Goal: Find specific page/section: Find specific page/section

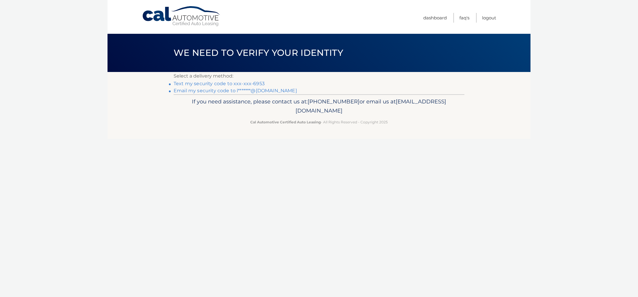
click at [191, 84] on link "Text my security code to xxx-xxx-6953" at bounding box center [218, 84] width 91 height 6
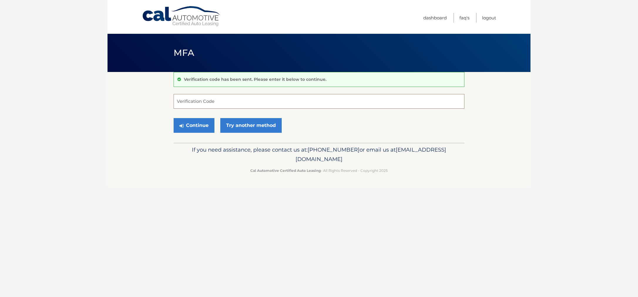
click at [226, 106] on input "Verification Code" at bounding box center [318, 101] width 291 height 15
type input "274752"
click at [200, 125] on button "Continue" at bounding box center [193, 125] width 41 height 15
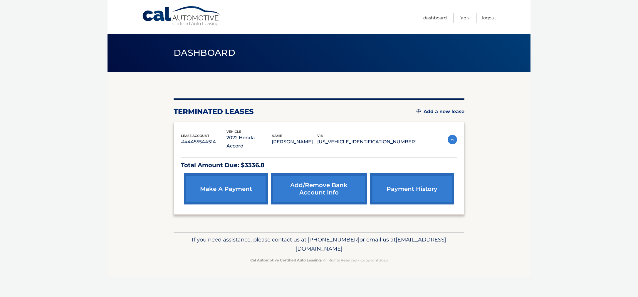
click at [455, 135] on img at bounding box center [451, 139] width 9 height 9
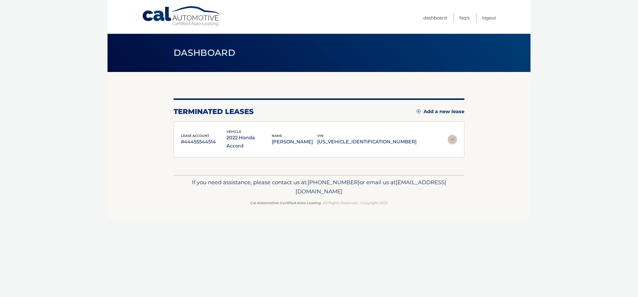
click at [455, 135] on img at bounding box center [451, 139] width 9 height 9
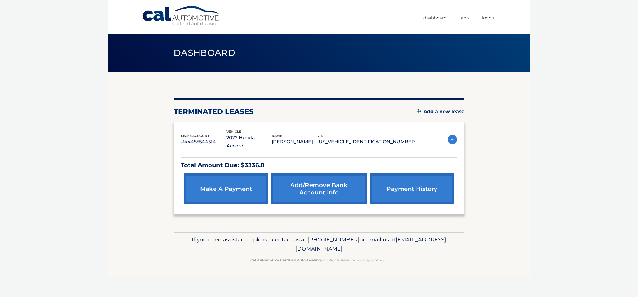
click at [463, 18] on link "FAQ's" at bounding box center [464, 18] width 10 height 10
